Goal: Task Accomplishment & Management: Manage account settings

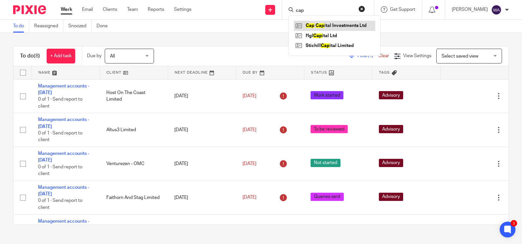
type input "cap"
click at [353, 23] on link at bounding box center [334, 26] width 81 height 10
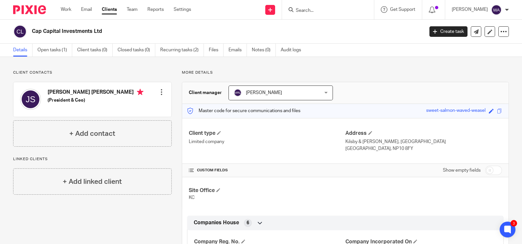
click at [73, 16] on div "Work Email Clients Team Reports Settings Work Email Clients Team Reports Settin…" at bounding box center [127, 9] width 147 height 19
click at [69, 10] on link "Work" at bounding box center [66, 9] width 11 height 7
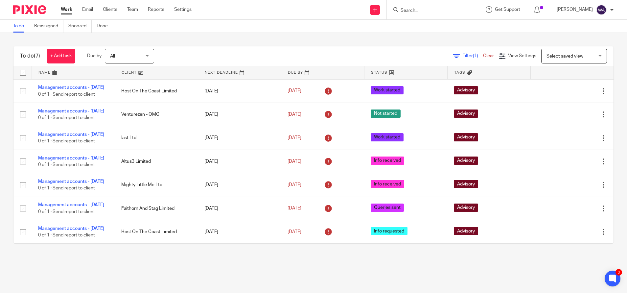
click at [424, 8] on input "Search" at bounding box center [429, 11] width 59 height 6
type input "cap"
click at [445, 23] on link at bounding box center [439, 26] width 81 height 10
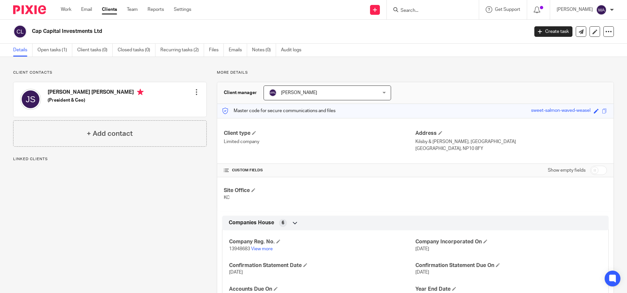
click at [193, 86] on div "Edit contact Create client from contact Export data Delete contact" at bounding box center [196, 91] width 7 height 13
click at [193, 91] on div at bounding box center [196, 92] width 7 height 7
click at [164, 72] on p "Client contacts" at bounding box center [110, 72] width 194 height 5
click at [605, 33] on icon at bounding box center [608, 31] width 7 height 7
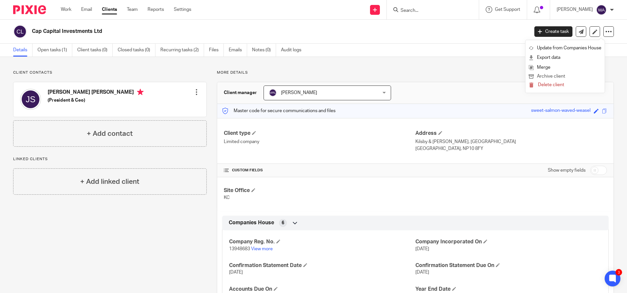
click at [555, 76] on button "Archive client" at bounding box center [565, 76] width 73 height 9
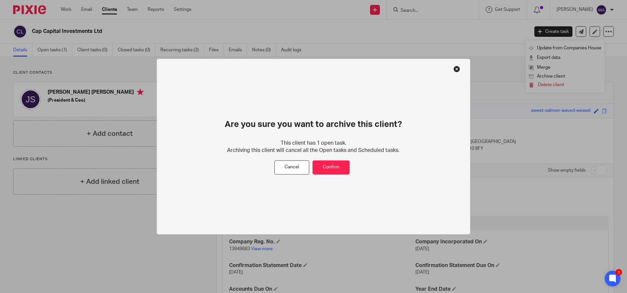
click at [458, 64] on div "Are you sure you want to archive this client? This client has 1 open task. Arch…" at bounding box center [313, 146] width 313 height 176
click at [457, 68] on button at bounding box center [456, 68] width 7 height 7
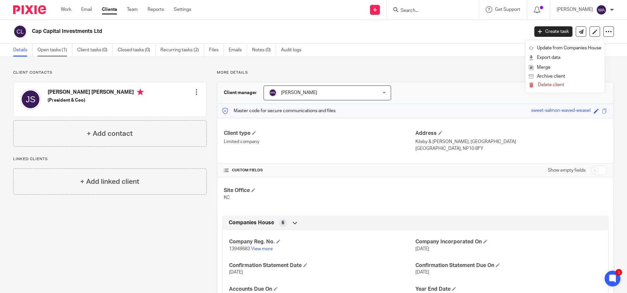
click at [56, 54] on link "Open tasks (1)" at bounding box center [54, 50] width 35 height 13
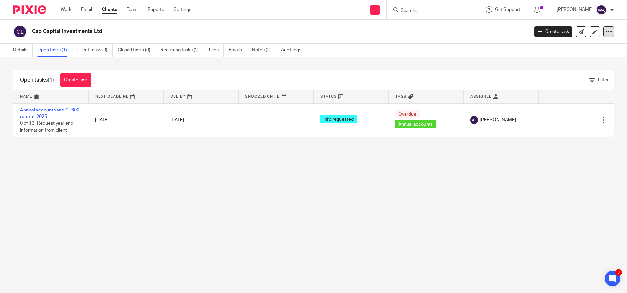
click at [605, 33] on icon at bounding box center [608, 31] width 7 height 7
click at [556, 74] on button "Archive client" at bounding box center [565, 76] width 73 height 9
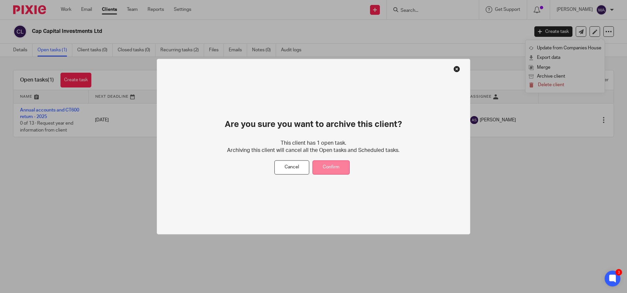
click at [328, 169] on button "Confirm" at bounding box center [331, 167] width 37 height 14
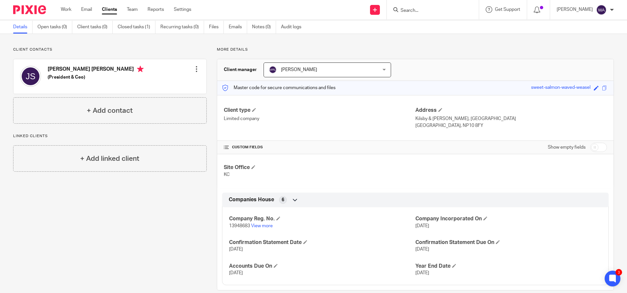
scroll to position [34, 0]
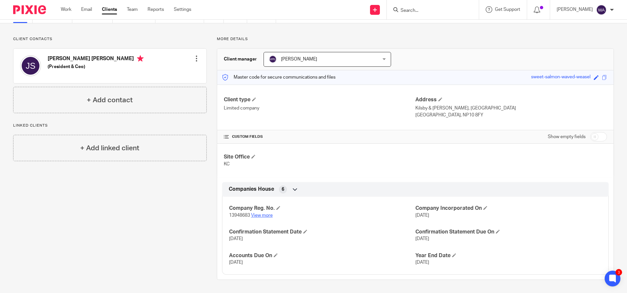
click at [255, 216] on link "View more" at bounding box center [262, 215] width 22 height 5
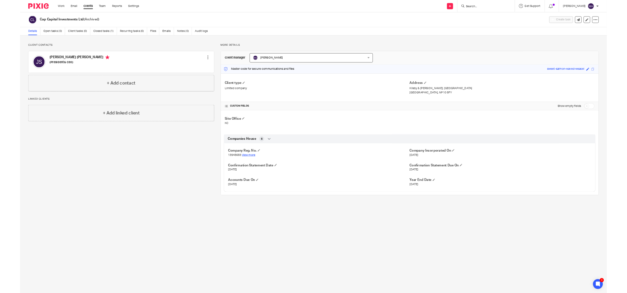
scroll to position [0, 0]
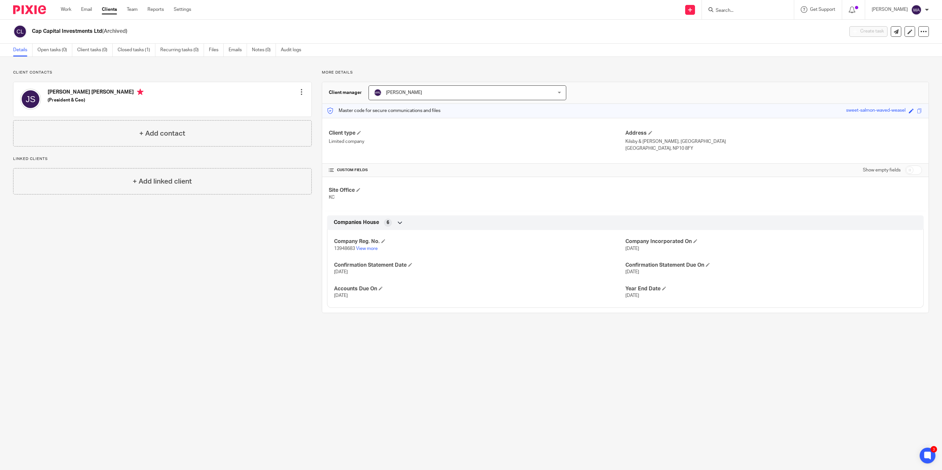
click at [627, 6] on form at bounding box center [750, 10] width 70 height 8
click at [627, 8] on input "Search" at bounding box center [744, 11] width 59 height 6
click at [627, 10] on input "Search" at bounding box center [744, 11] width 59 height 6
click at [627, 11] on input "hal" at bounding box center [744, 11] width 59 height 6
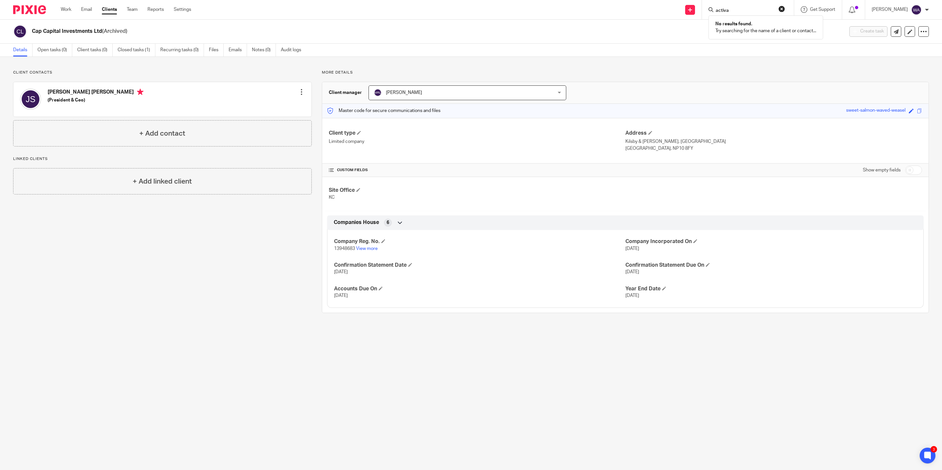
click at [627, 9] on input "activa" at bounding box center [744, 11] width 59 height 6
click at [627, 9] on input "solar" at bounding box center [744, 11] width 59 height 6
click at [627, 9] on input "global" at bounding box center [744, 11] width 59 height 6
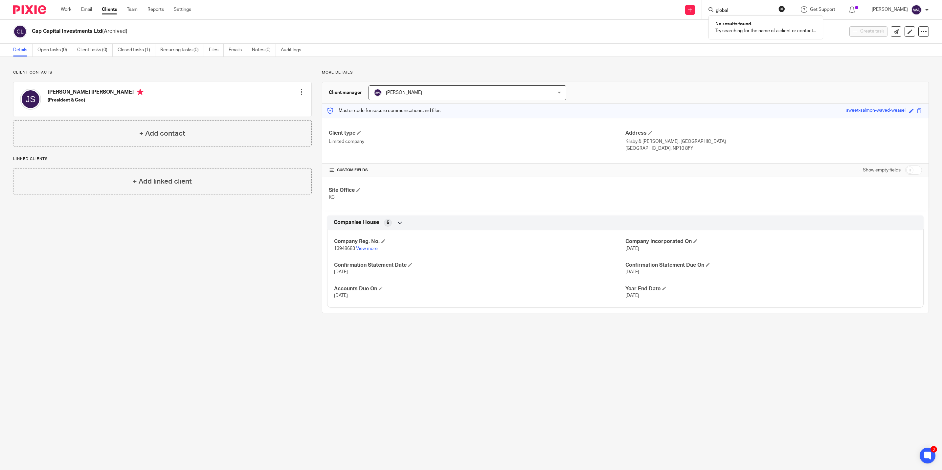
click at [627, 9] on input "global" at bounding box center [744, 11] width 59 height 6
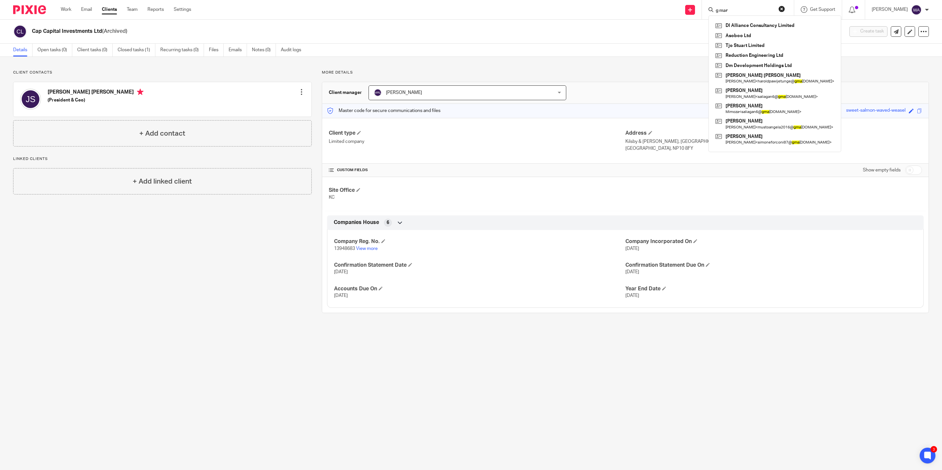
type input "g mari"
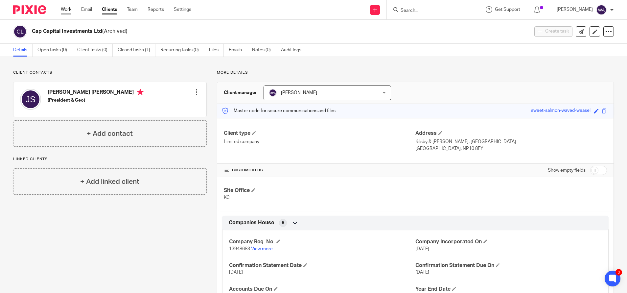
click at [64, 9] on link "Work" at bounding box center [66, 9] width 11 height 7
